Goal: Task Accomplishment & Management: Manage account settings

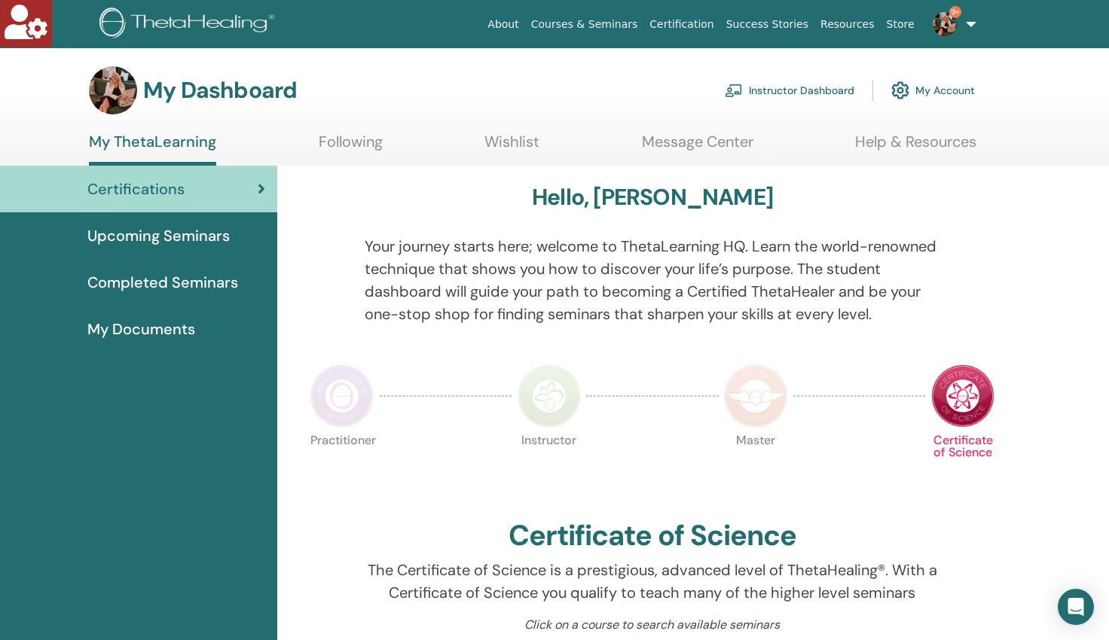
click at [773, 88] on link "Instructor Dashboard" at bounding box center [790, 90] width 130 height 33
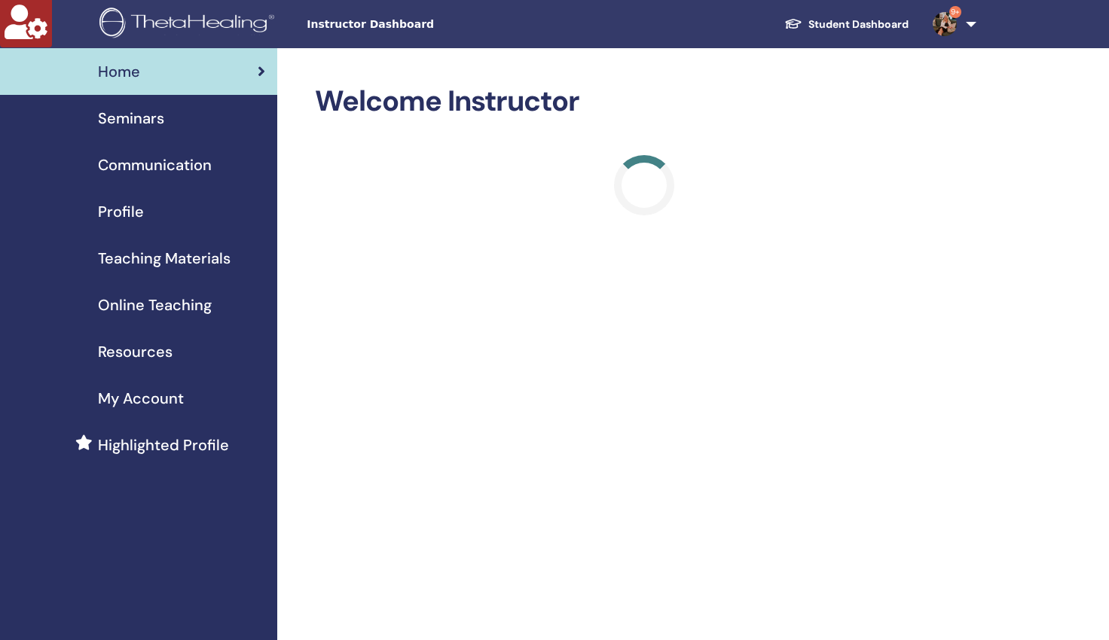
click at [136, 118] on span "Seminars" at bounding box center [131, 118] width 66 height 23
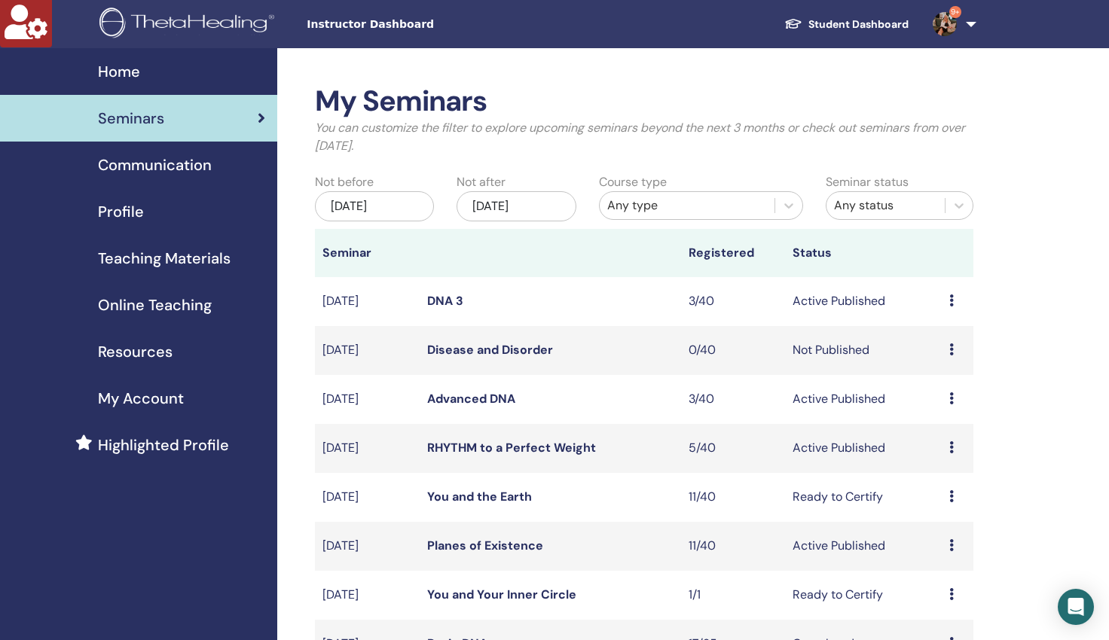
click at [671, 206] on div "Any type" at bounding box center [687, 206] width 160 height 18
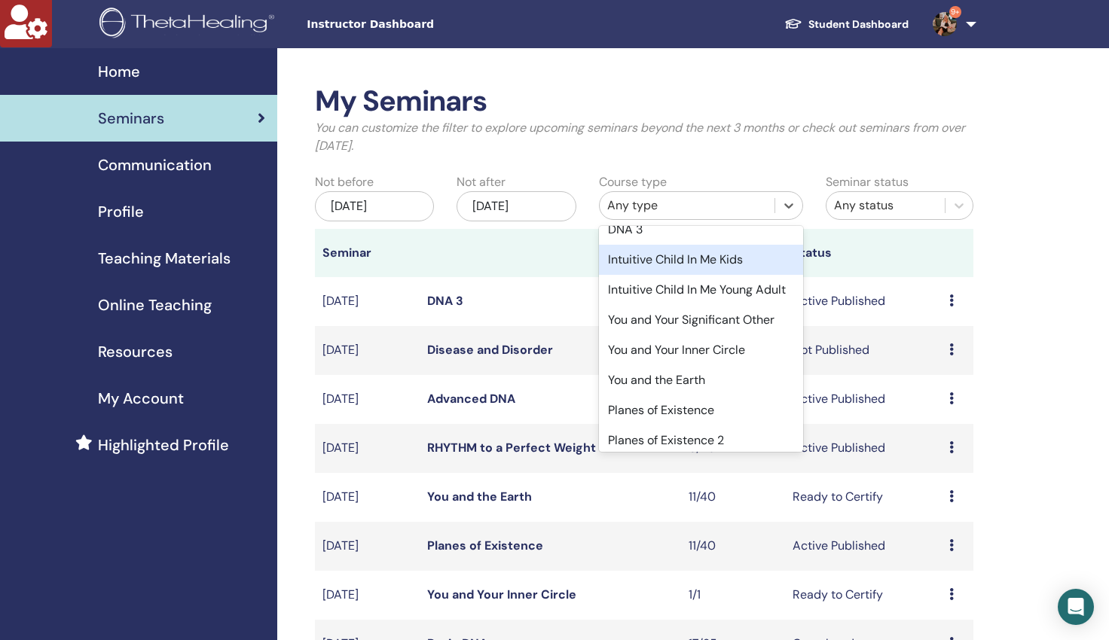
scroll to position [359, 0]
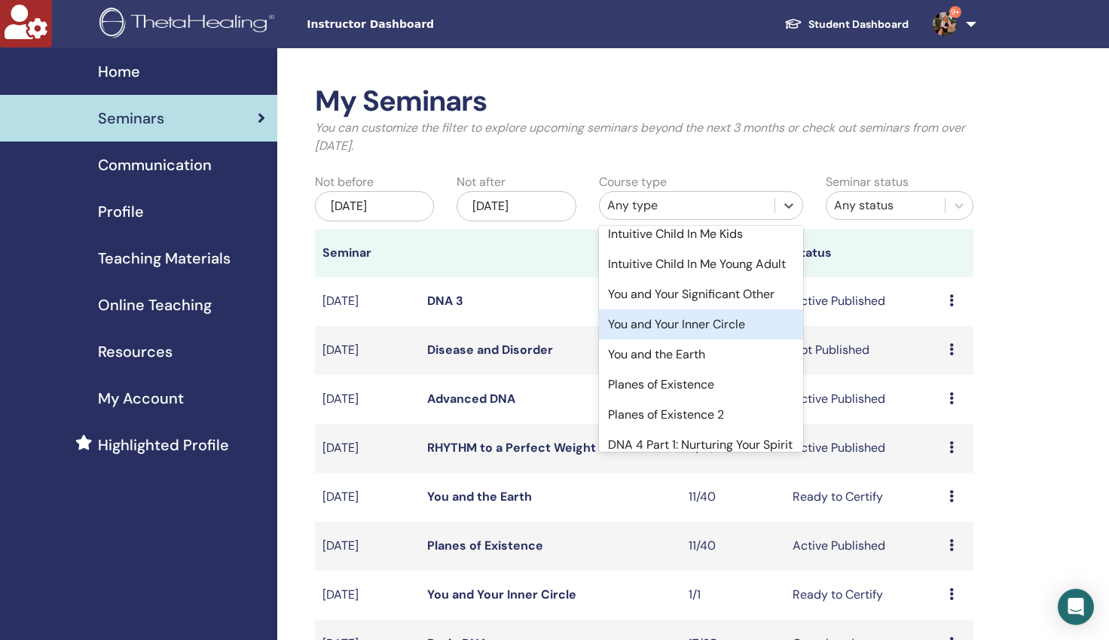
click at [707, 340] on div "You and Your Inner Circle" at bounding box center [701, 325] width 204 height 30
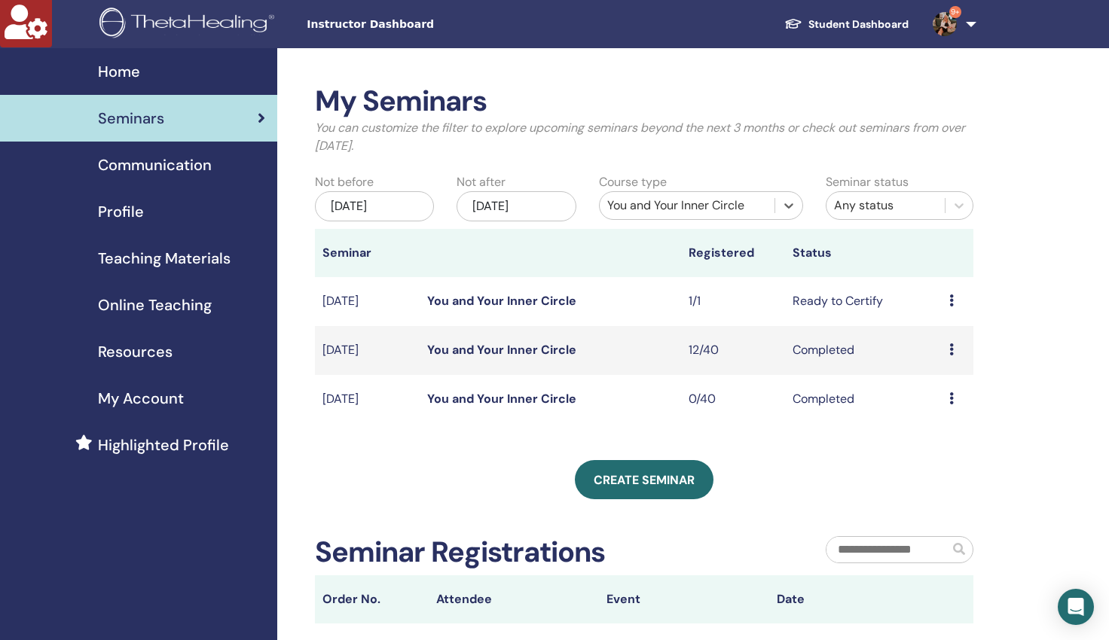
click at [440, 352] on link "You and Your Inner Circle" at bounding box center [501, 350] width 149 height 16
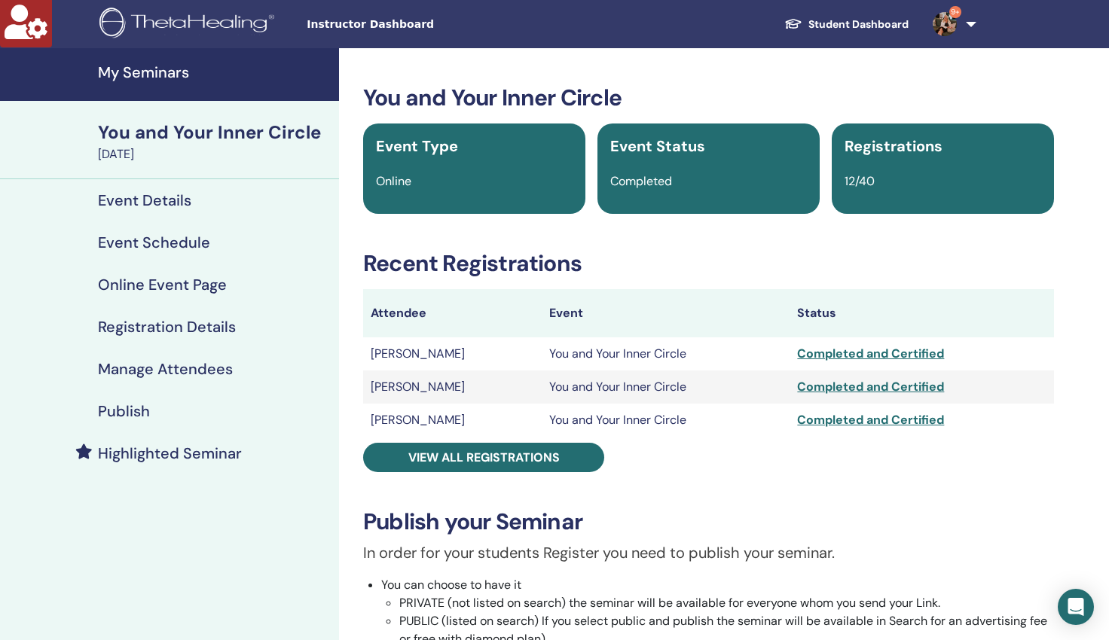
click at [157, 370] on h4 "Manage Attendees" at bounding box center [165, 369] width 135 height 18
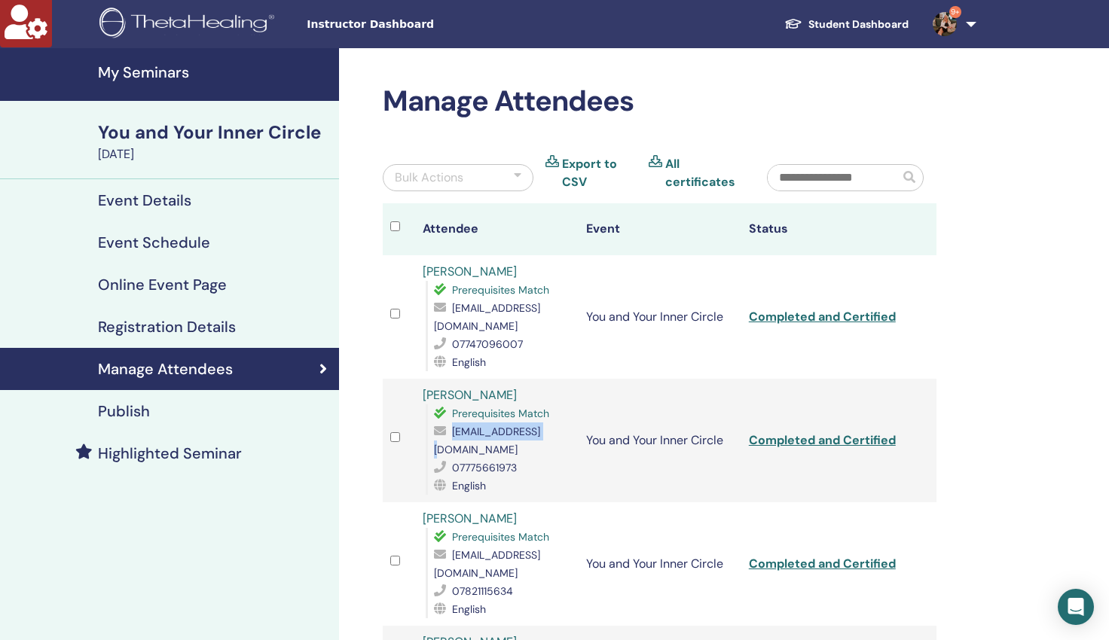
copy span "[EMAIL_ADDRESS][DOMAIN_NAME]"
drag, startPoint x: 538, startPoint y: 430, endPoint x: 467, endPoint y: 401, distance: 76.4
click at [454, 425] on div "[EMAIL_ADDRESS][DOMAIN_NAME]" at bounding box center [502, 441] width 136 height 36
